Goal: Transaction & Acquisition: Purchase product/service

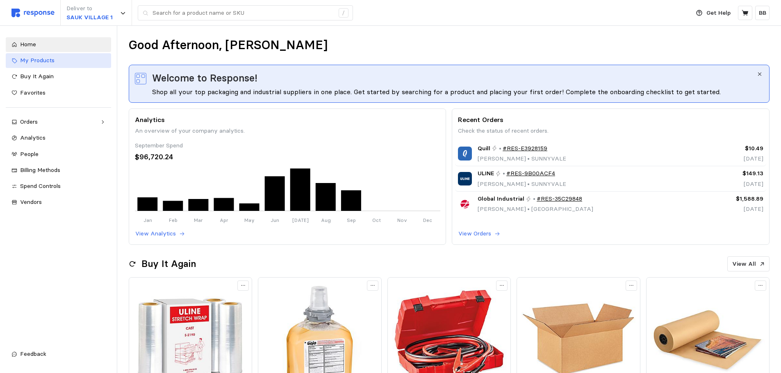
click at [40, 63] on span "My Products" at bounding box center [37, 60] width 34 height 7
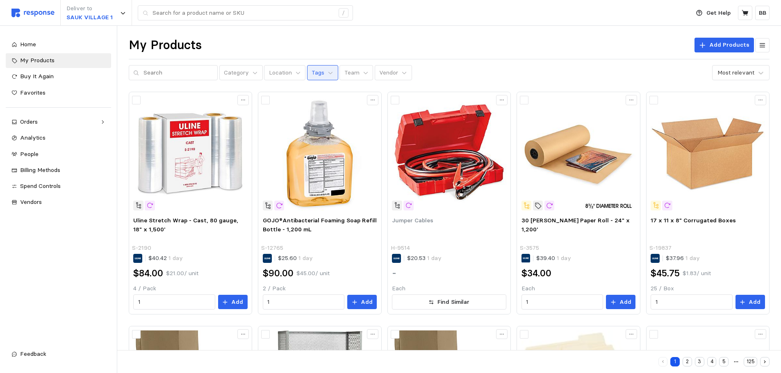
click at [312, 75] on p "Tags" at bounding box center [318, 72] width 13 height 9
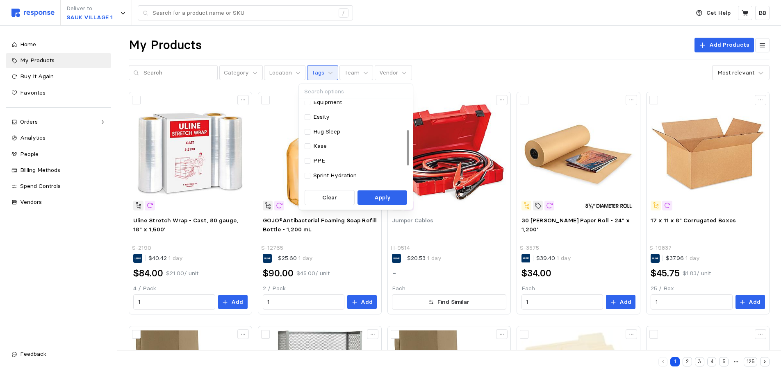
scroll to position [82, 0]
click at [332, 128] on div "Kase" at bounding box center [355, 128] width 101 height 9
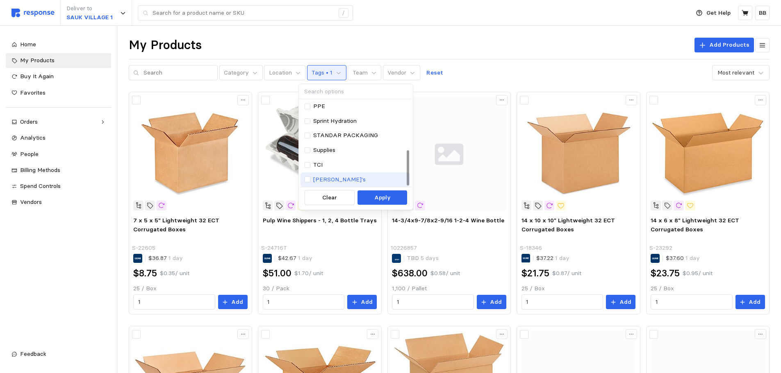
click at [330, 178] on p "[PERSON_NAME]'s" at bounding box center [339, 179] width 52 height 9
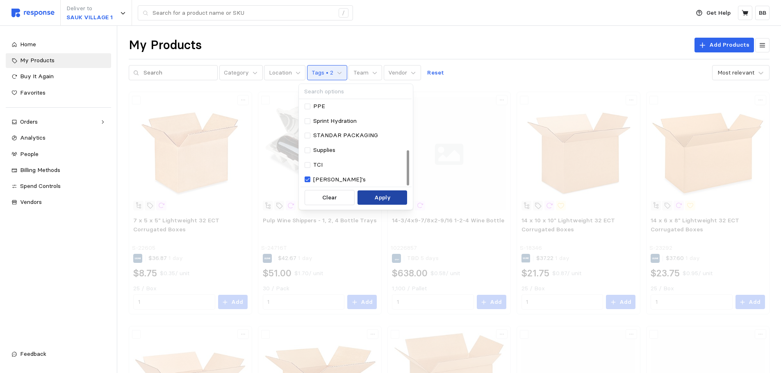
click at [375, 196] on p "Apply" at bounding box center [382, 197] width 16 height 9
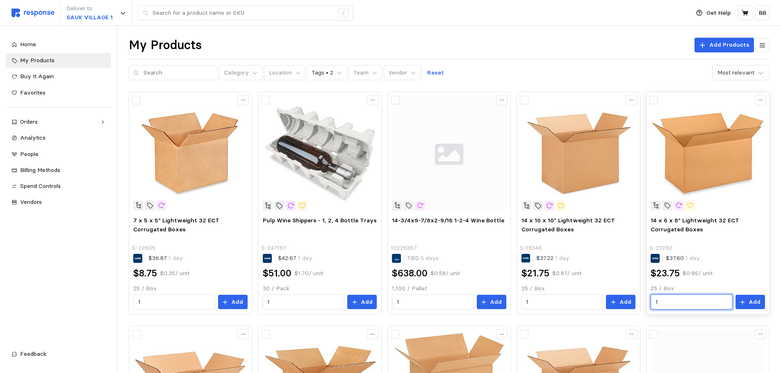
click at [678, 304] on input "1" at bounding box center [692, 302] width 72 height 15
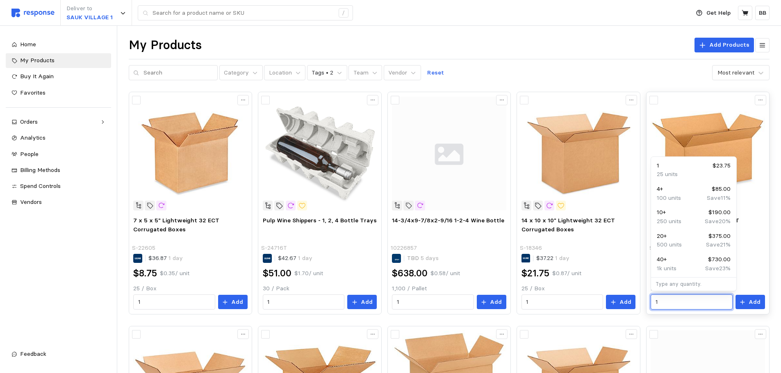
click at [674, 271] on p "1k units" at bounding box center [667, 268] width 20 height 9
type input "40"
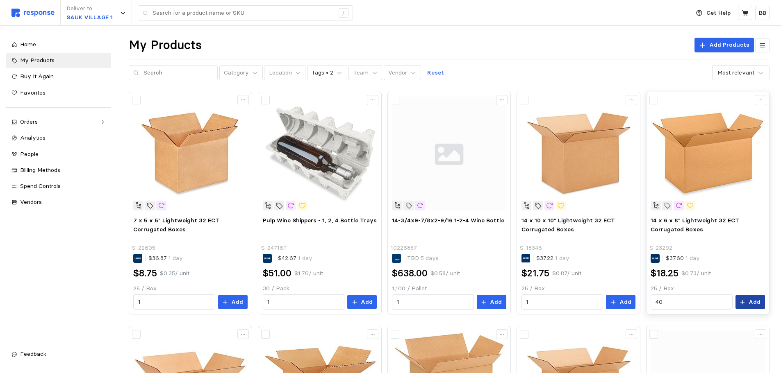
click at [748, 306] on button "Add" at bounding box center [750, 302] width 30 height 15
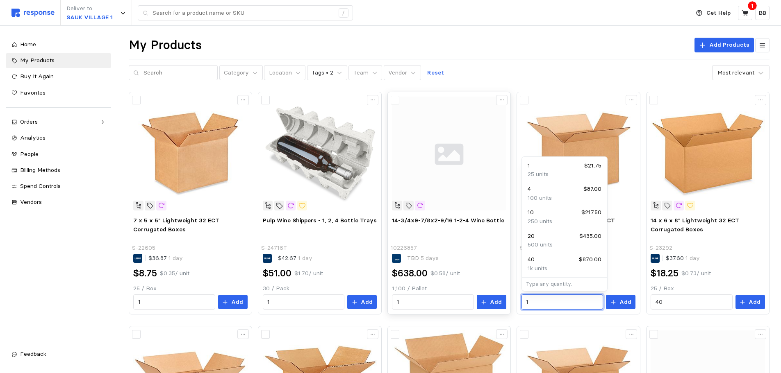
drag, startPoint x: 549, startPoint y: 300, endPoint x: 510, endPoint y: 299, distance: 39.4
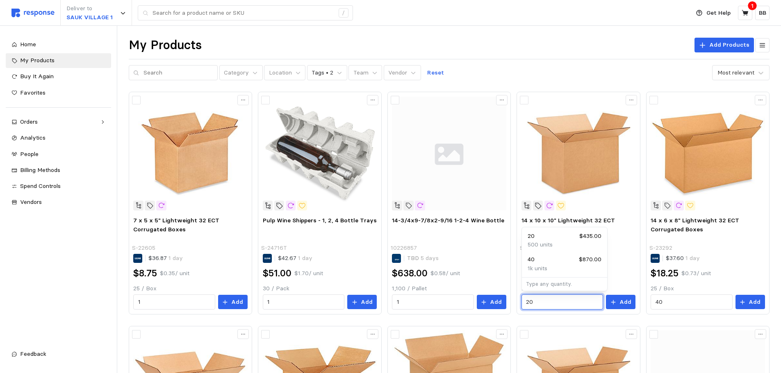
click at [544, 241] on p "500 units" at bounding box center [540, 245] width 25 height 9
type input "20"
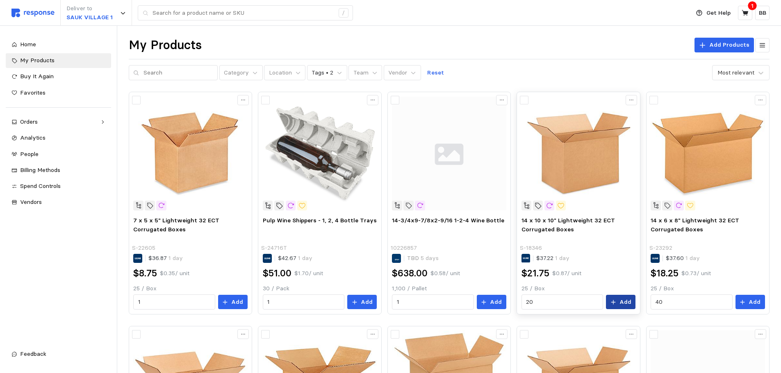
click at [621, 299] on p "Add" at bounding box center [625, 302] width 12 height 9
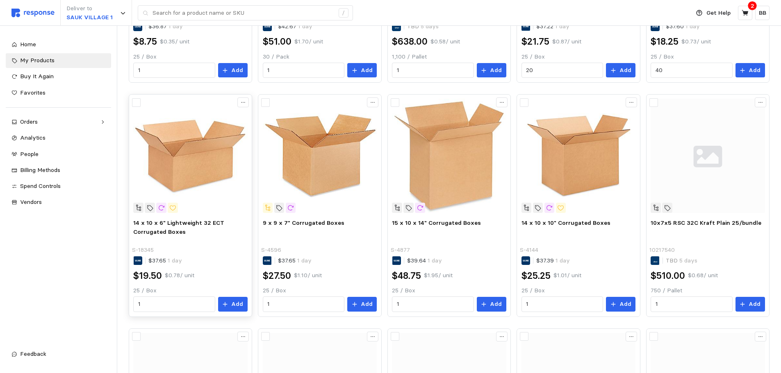
scroll to position [246, 0]
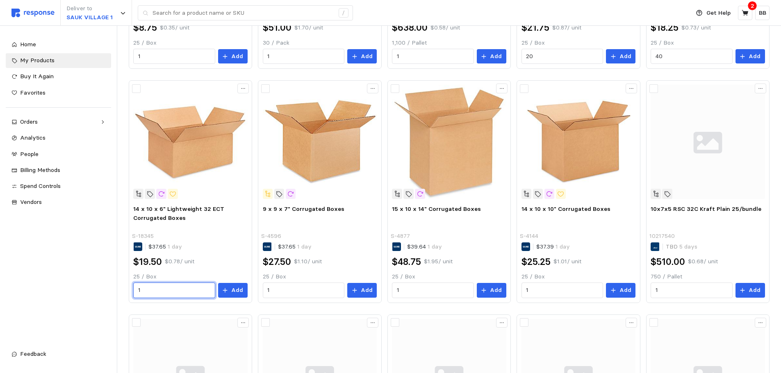
drag, startPoint x: 159, startPoint y: 290, endPoint x: 107, endPoint y: 285, distance: 53.2
click at [107, 285] on div "Deliver to SAUK VILLAGE 1 / Get Help 2 BB / Home My Products Buy It Again Favor…" at bounding box center [390, 163] width 781 height 818
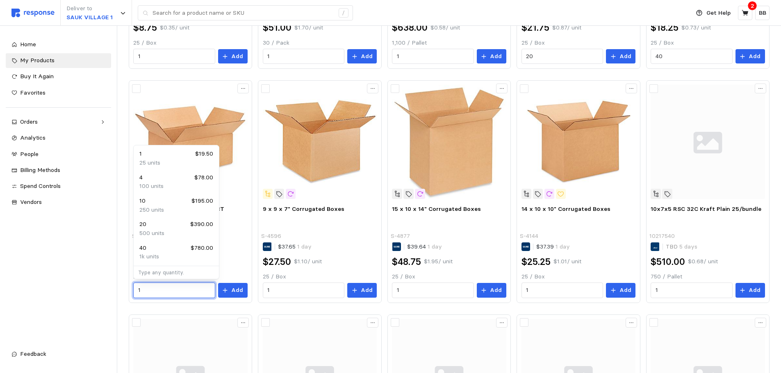
click at [162, 228] on div "20 $390.00" at bounding box center [176, 224] width 74 height 9
type input "20"
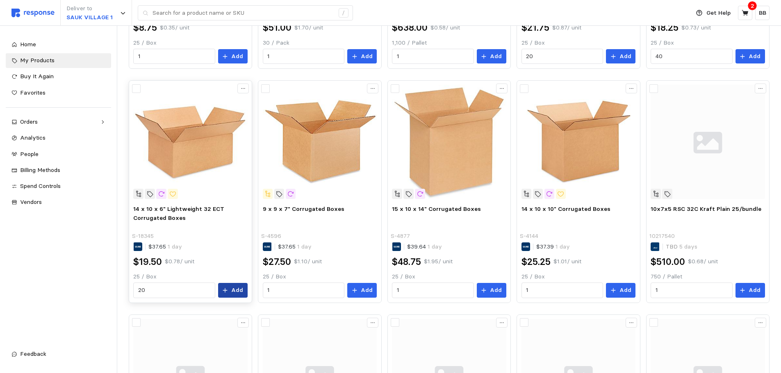
click at [228, 294] on button "Add" at bounding box center [233, 290] width 30 height 15
click at [744, 10] on icon at bounding box center [745, 12] width 7 height 7
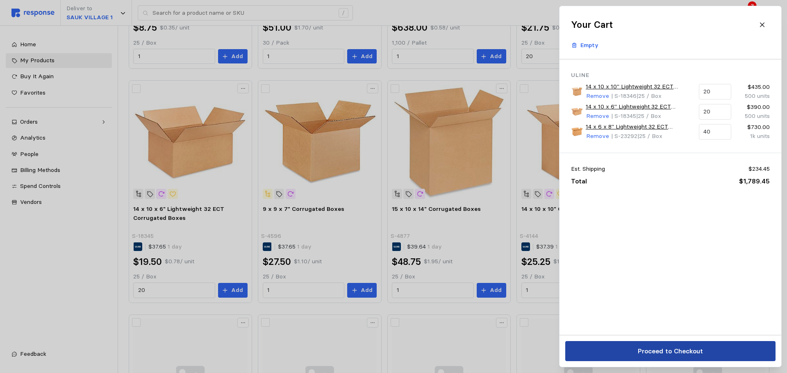
click at [673, 351] on p "Proceed to Checkout" at bounding box center [669, 351] width 65 height 10
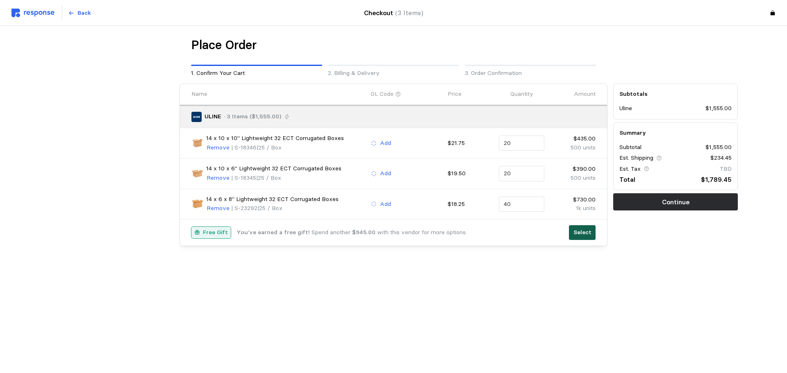
click at [586, 233] on p "Select" at bounding box center [583, 232] width 18 height 9
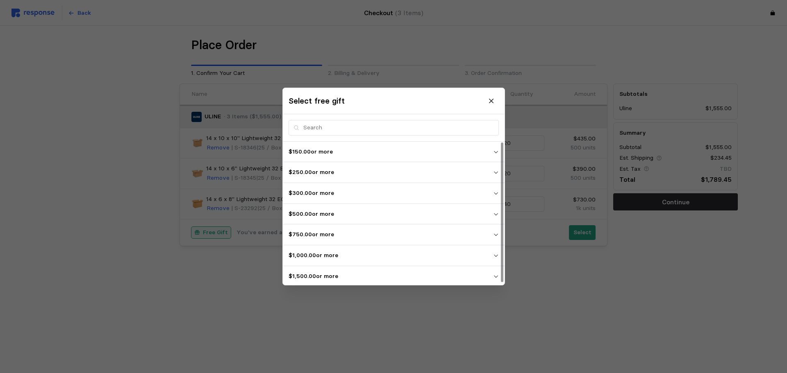
scroll to position [2, 0]
click at [340, 272] on p "$1,500.00 or more" at bounding box center [391, 274] width 205 height 9
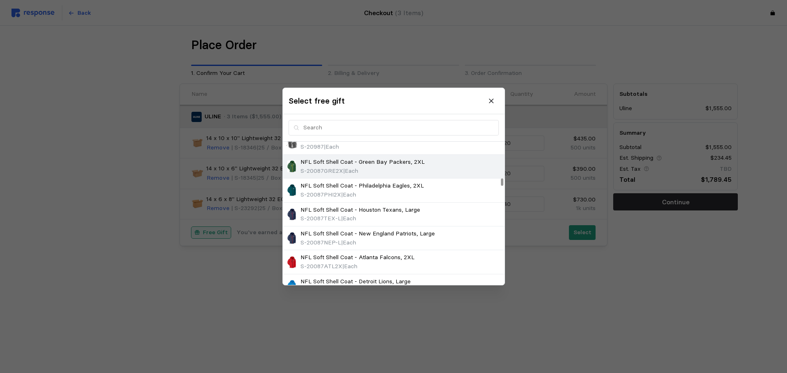
scroll to position [740, 0]
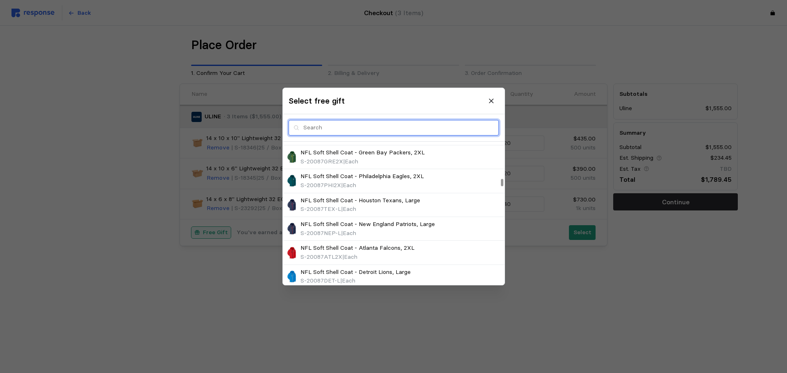
click at [338, 134] on input "text" at bounding box center [398, 128] width 191 height 15
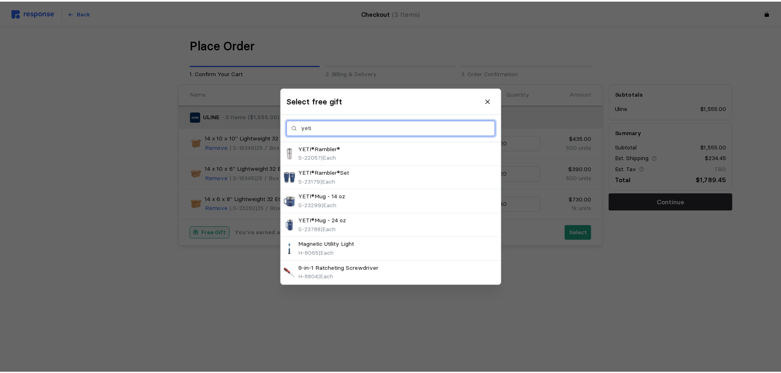
scroll to position [0, 0]
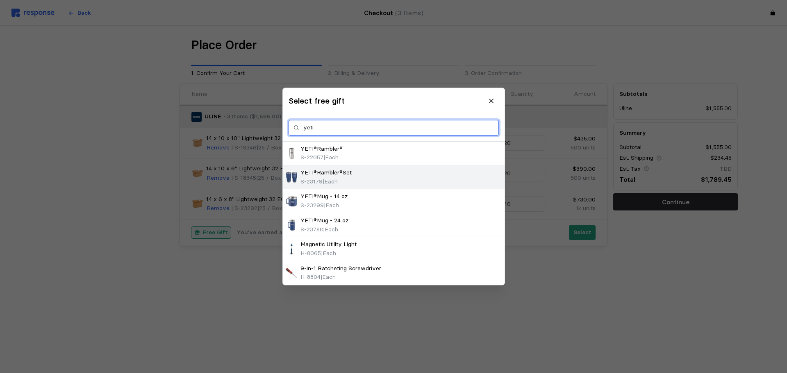
type input "yeti"
click at [333, 173] on p "YETI®Rambler®Set" at bounding box center [325, 172] width 51 height 9
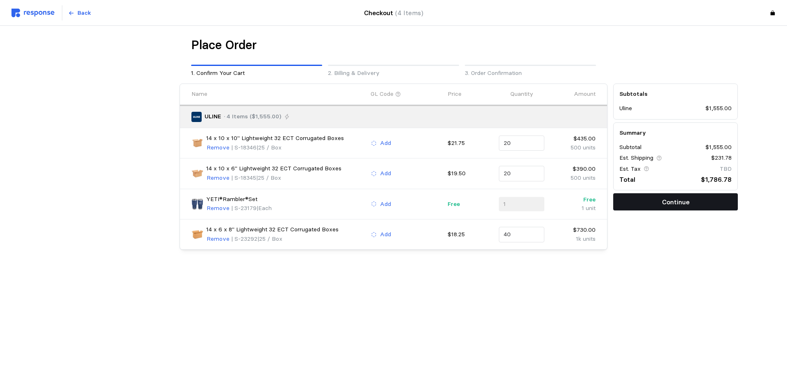
click at [636, 205] on button "Continue" at bounding box center [675, 201] width 125 height 17
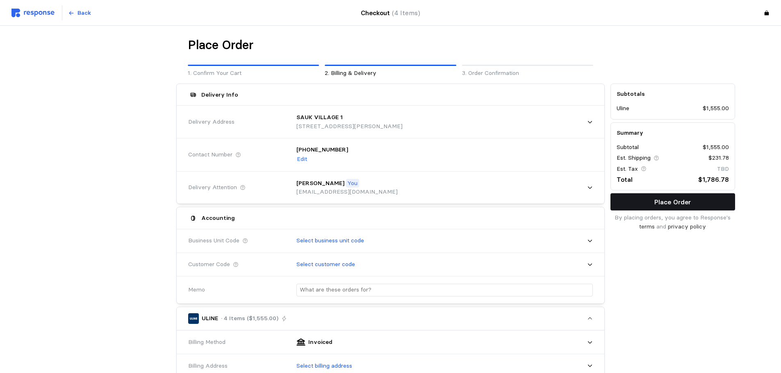
click at [636, 205] on button "Place Order" at bounding box center [672, 201] width 125 height 17
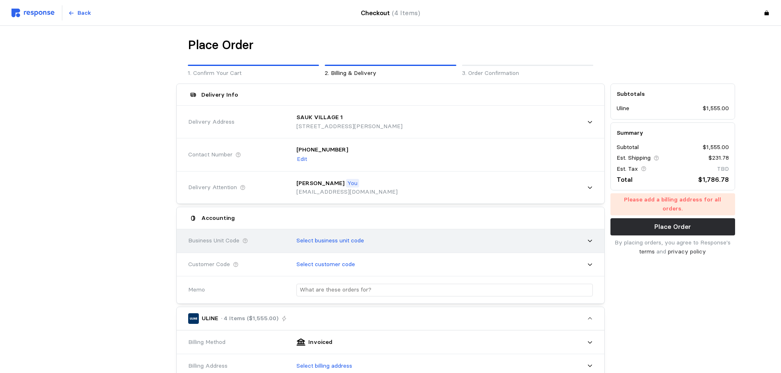
click at [324, 239] on p "Select business unit code" at bounding box center [330, 241] width 68 height 9
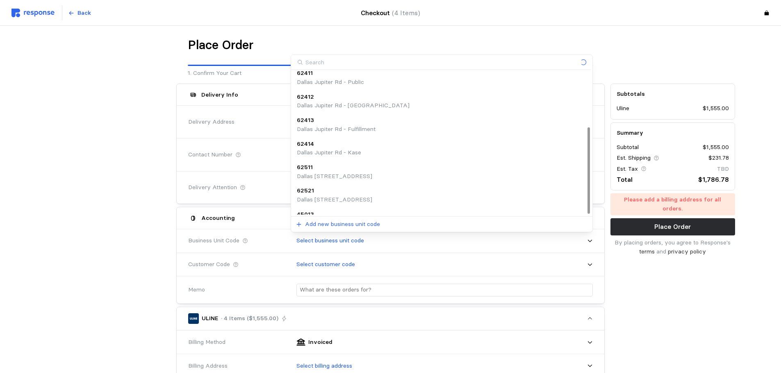
scroll to position [92, 0]
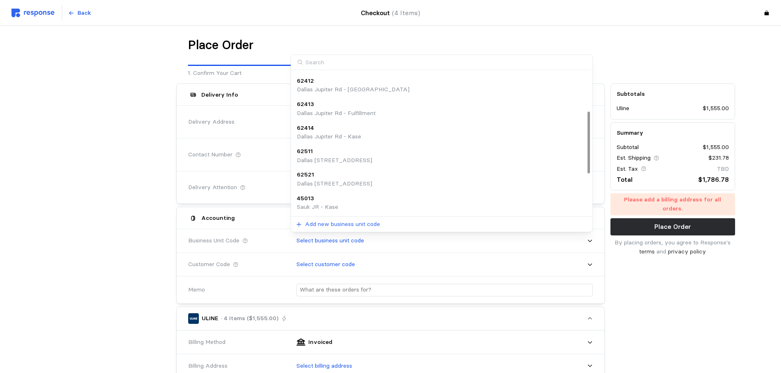
click at [332, 202] on div "45013" at bounding box center [317, 198] width 41 height 9
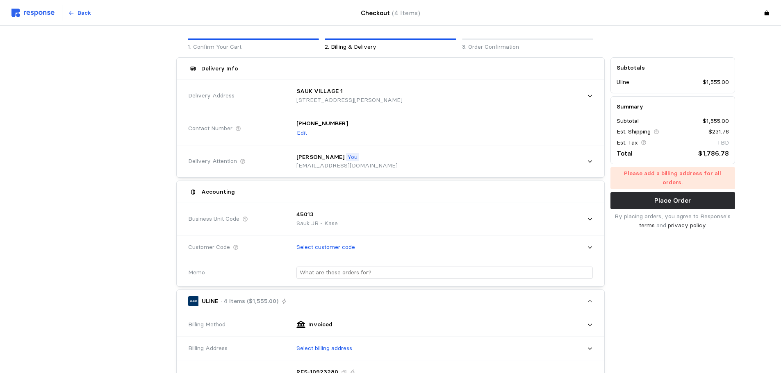
scroll to position [41, 0]
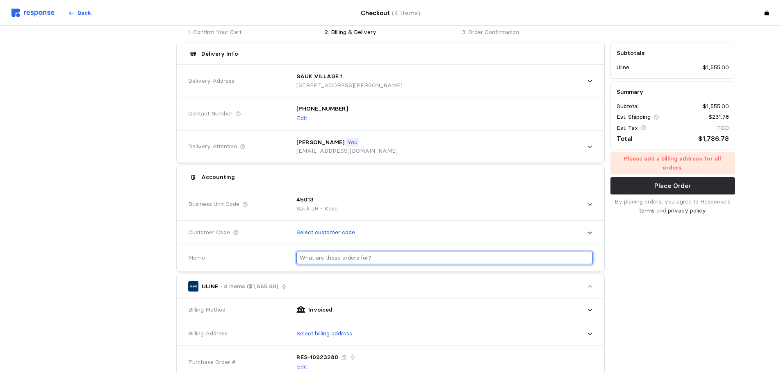
click at [328, 260] on input "text" at bounding box center [445, 259] width 290 height 12
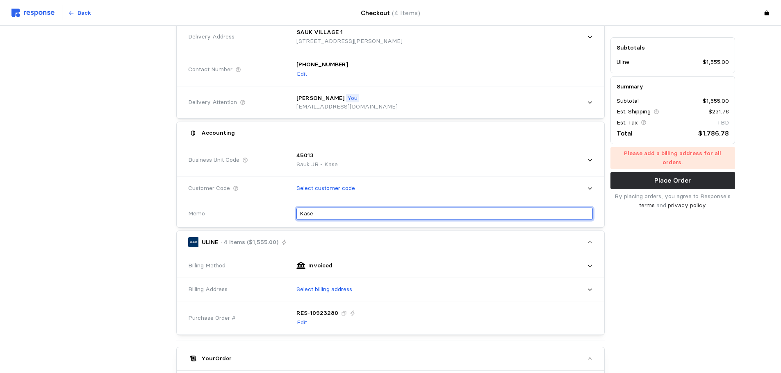
scroll to position [246, 0]
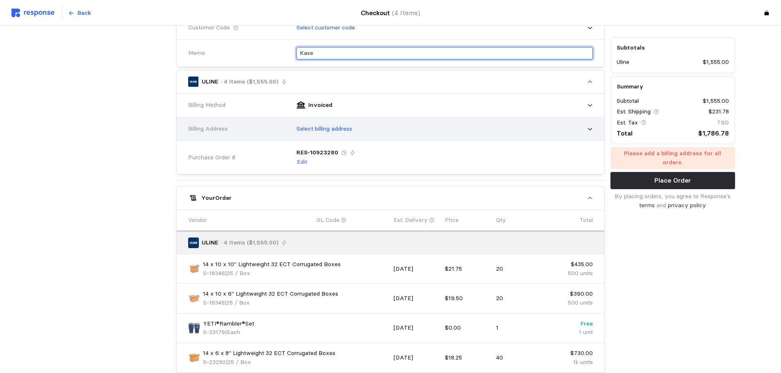
type input "Kase"
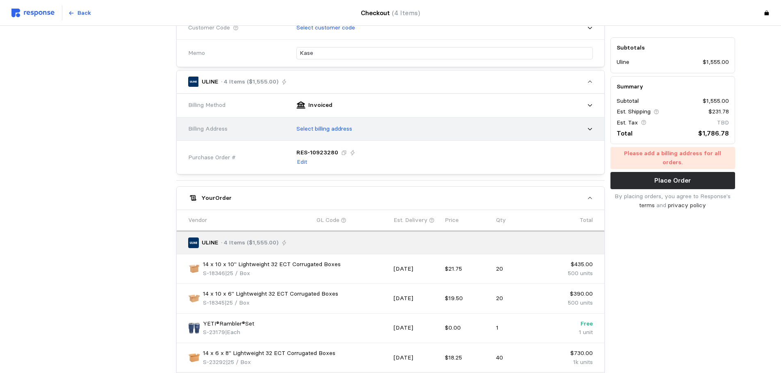
click at [321, 135] on div "Select billing address" at bounding box center [442, 129] width 302 height 20
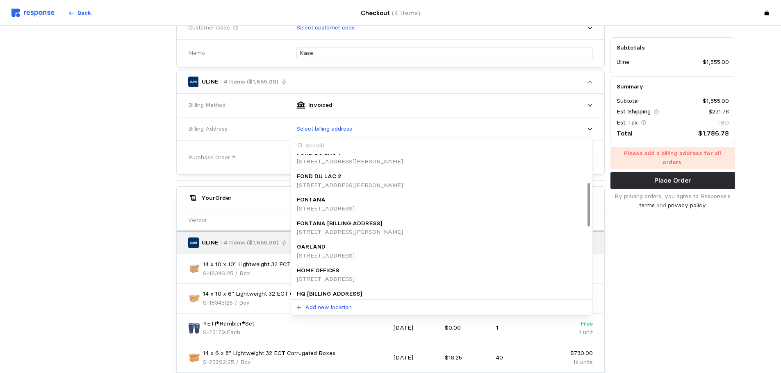
scroll to position [133, 0]
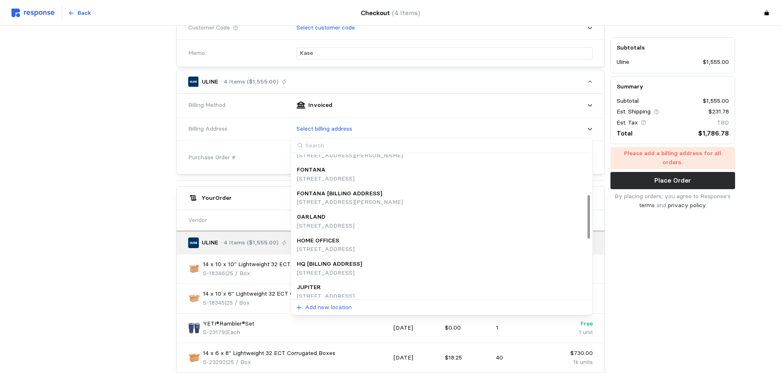
click at [350, 259] on div "HQ [BILLING ADDRESS] [STREET_ADDRESS]" at bounding box center [442, 268] width 298 height 23
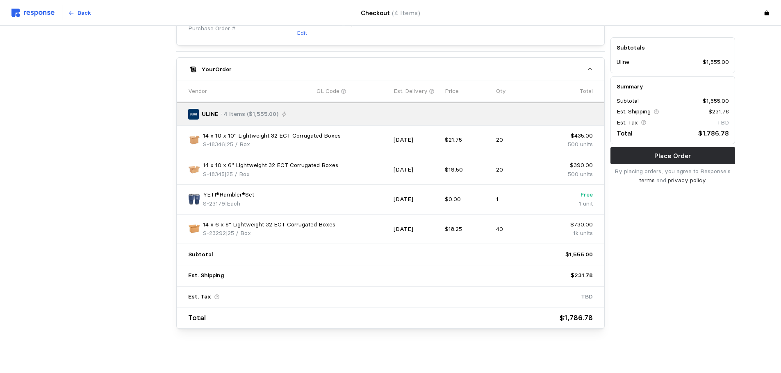
scroll to position [385, 0]
click at [668, 160] on p "Place Order" at bounding box center [672, 156] width 36 height 10
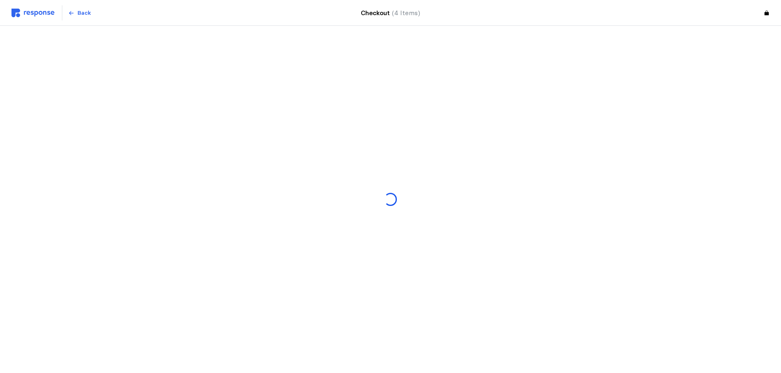
scroll to position [0, 0]
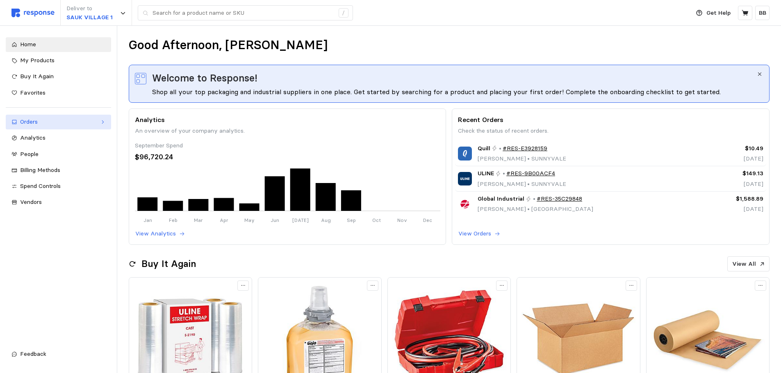
click at [38, 121] on div "Orders" at bounding box center [58, 122] width 77 height 9
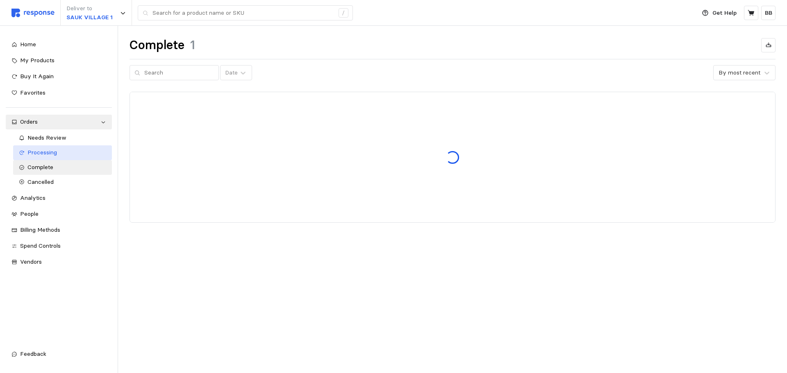
click at [39, 151] on span "Processing" at bounding box center [42, 152] width 30 height 7
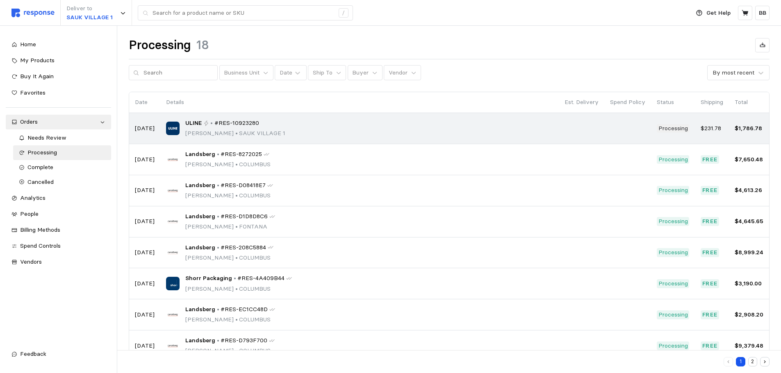
click at [216, 121] on span "#RES-10923280" at bounding box center [236, 123] width 45 height 9
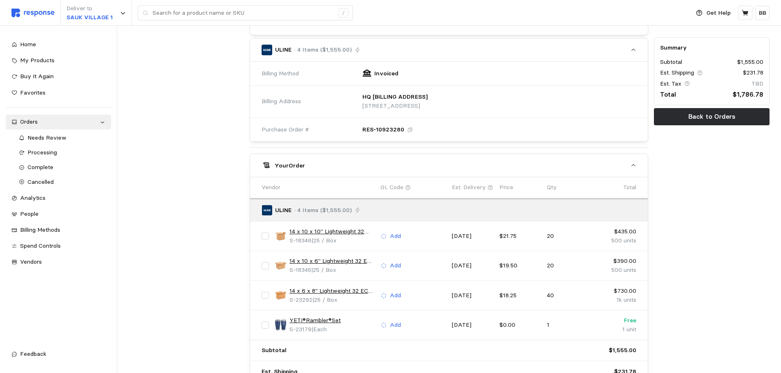
scroll to position [369, 0]
